Goal: Transaction & Acquisition: Purchase product/service

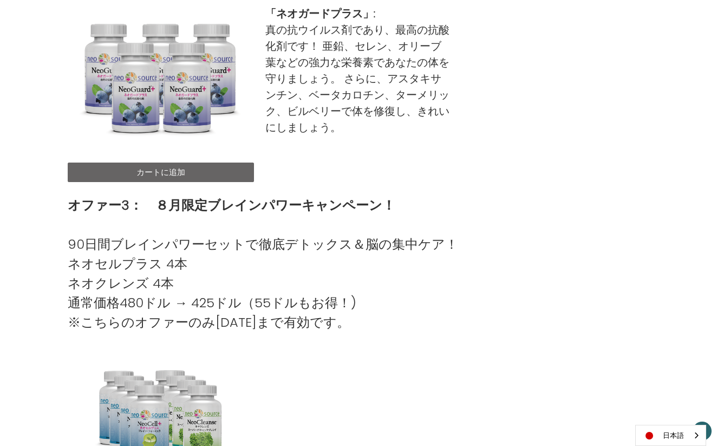
scroll to position [771, 0]
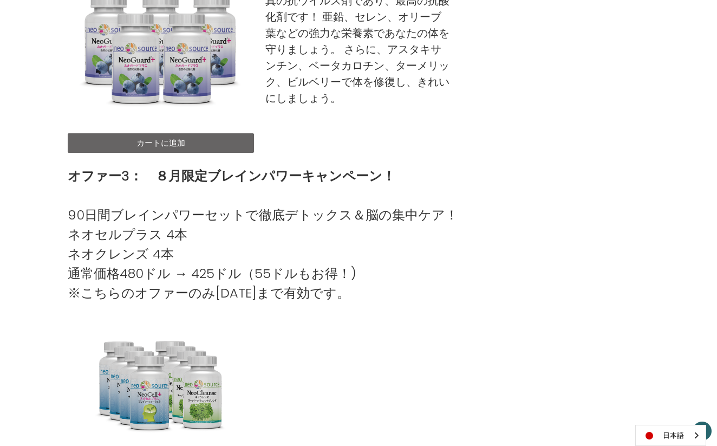
click at [162, 144] on link "カートに追加" at bounding box center [161, 142] width 186 height 19
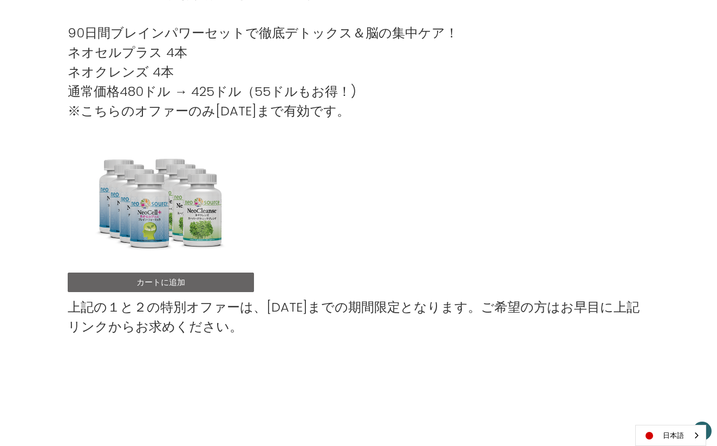
scroll to position [890, 0]
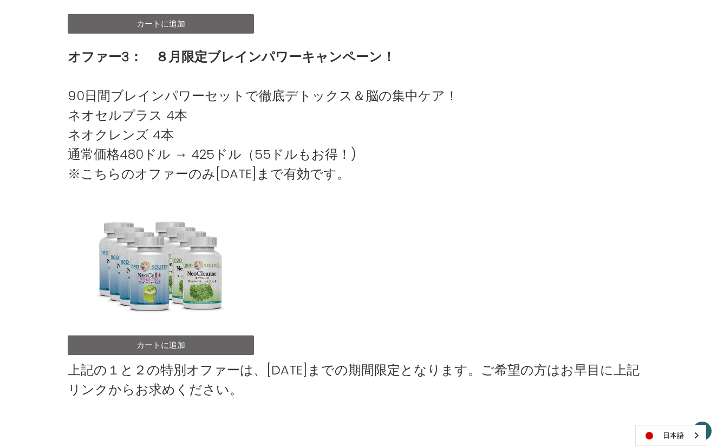
click at [182, 24] on link "カートに追加" at bounding box center [161, 23] width 186 height 19
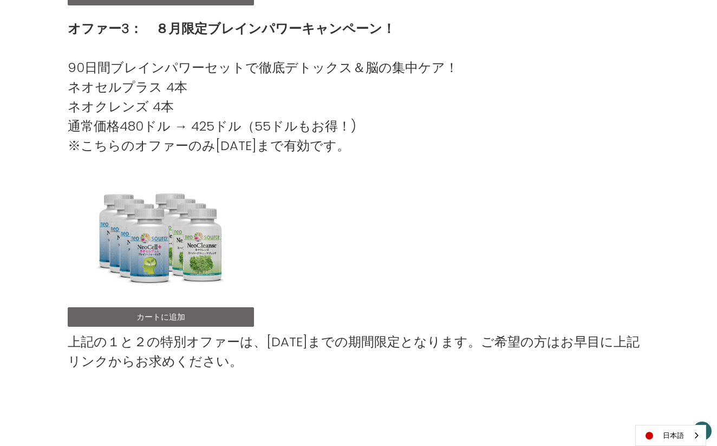
scroll to position [919, 0]
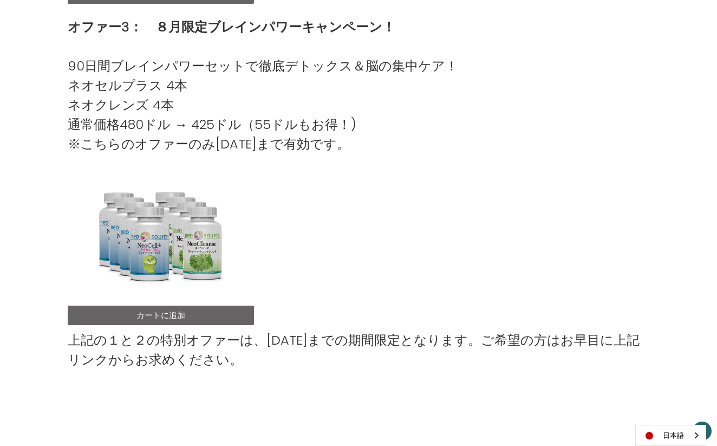
click at [174, 315] on link "カートに追加" at bounding box center [161, 314] width 186 height 19
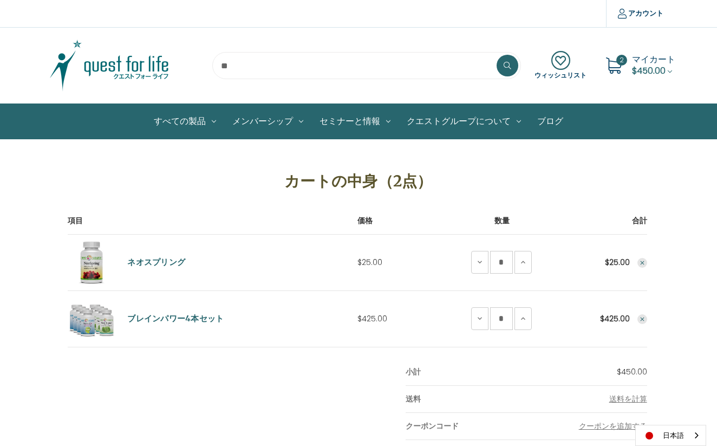
click at [643, 262] on use "Remove NeoSpring from cart" at bounding box center [642, 262] width 4 height 4
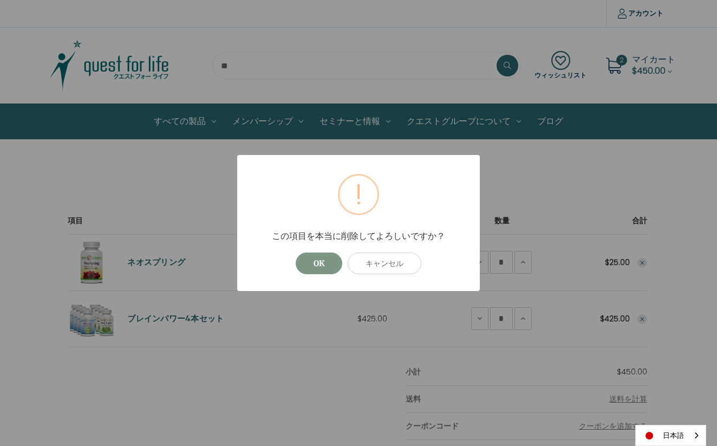
click at [324, 266] on button "OK" at bounding box center [319, 263] width 47 height 22
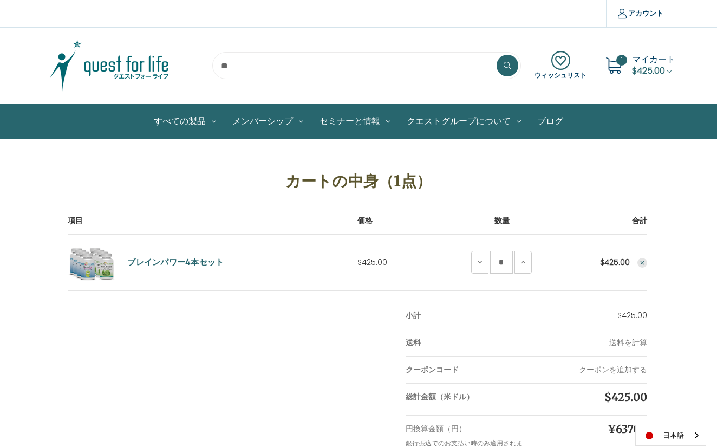
click at [642, 263] on use "Remove Brain Power 4 Save Set from cart" at bounding box center [642, 262] width 4 height 4
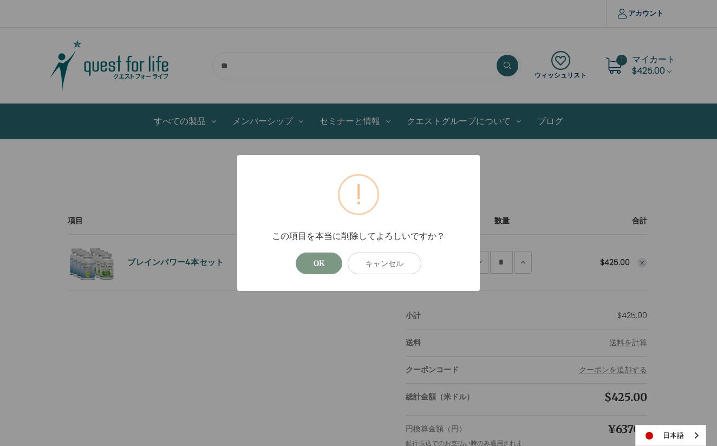
click at [320, 264] on button "OK" at bounding box center [319, 263] width 47 height 22
